Goal: Task Accomplishment & Management: Use online tool/utility

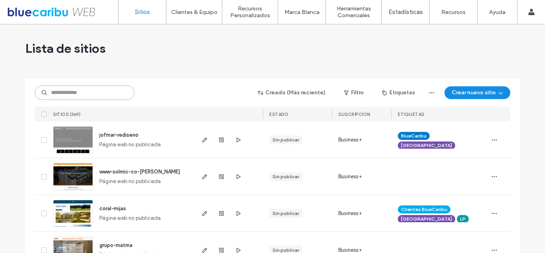
click at [100, 95] on input at bounding box center [85, 92] width 100 height 14
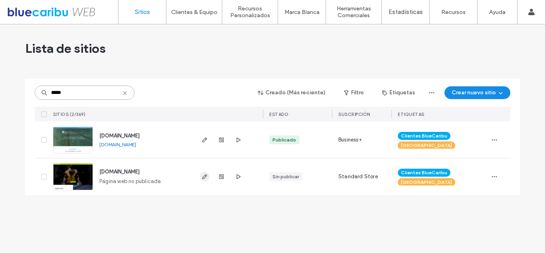
type input "*****"
click at [202, 176] on icon "button" at bounding box center [205, 176] width 6 height 6
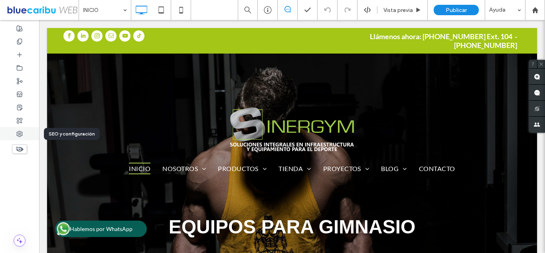
click at [16, 132] on icon at bounding box center [19, 134] width 6 height 6
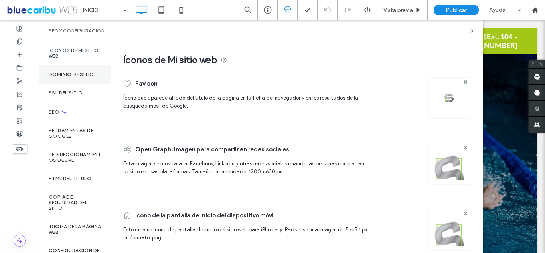
click at [85, 71] on label "Dominio de sitio" at bounding box center [71, 74] width 45 height 6
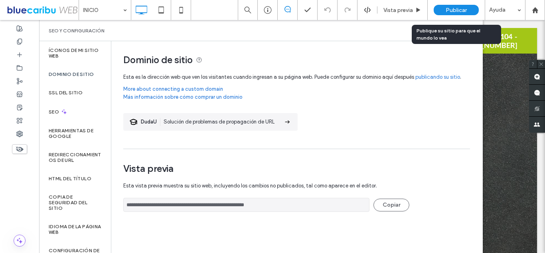
click at [455, 8] on span "Publicar" at bounding box center [456, 10] width 21 height 7
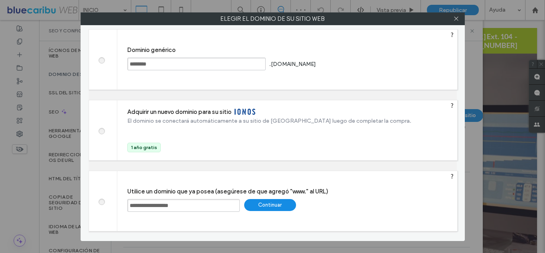
click at [272, 200] on div "Continuar" at bounding box center [270, 205] width 52 height 12
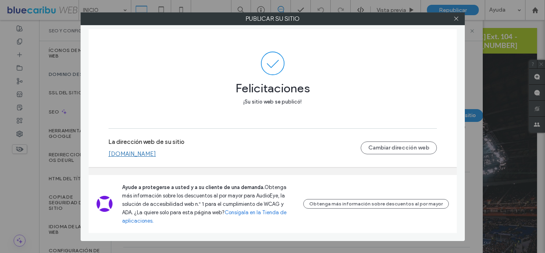
click at [156, 157] on link "[DOMAIN_NAME]" at bounding box center [133, 153] width 48 height 7
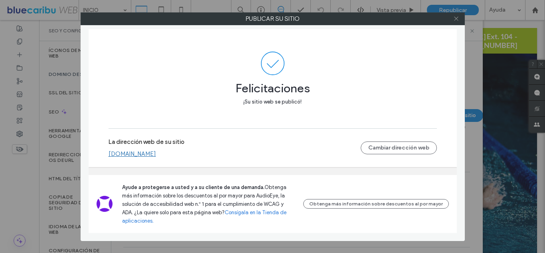
click at [454, 16] on icon at bounding box center [457, 19] width 6 height 6
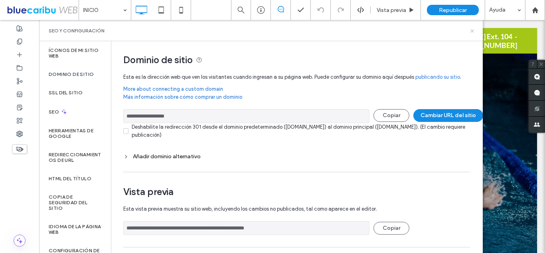
click at [471, 32] on icon at bounding box center [472, 31] width 6 height 6
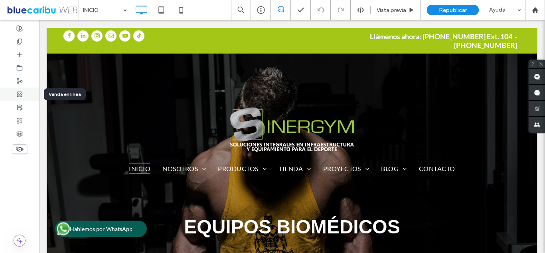
click at [16, 88] on div at bounding box center [19, 93] width 39 height 13
